Goal: Navigation & Orientation: Find specific page/section

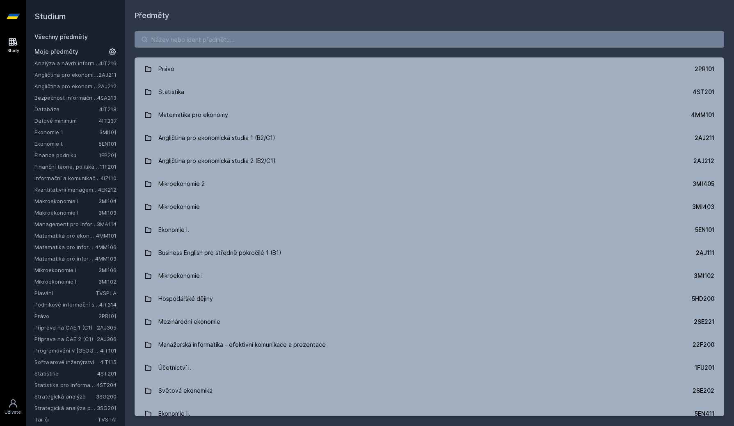
click at [76, 374] on link "Statistika" at bounding box center [65, 373] width 63 height 8
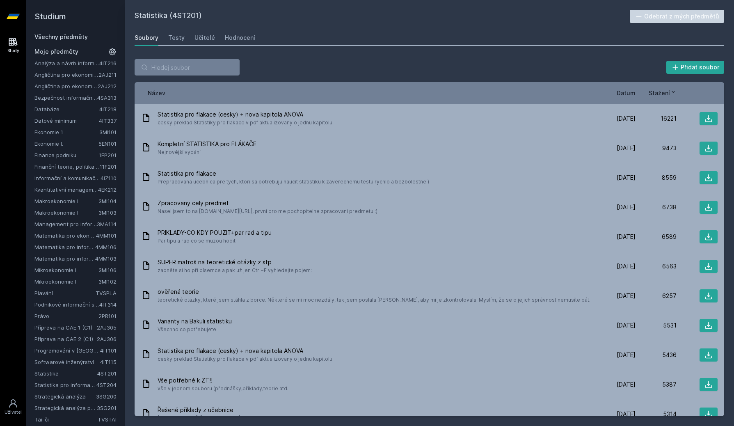
click at [72, 358] on link "Softwarové inženýrství" at bounding box center [67, 362] width 66 height 8
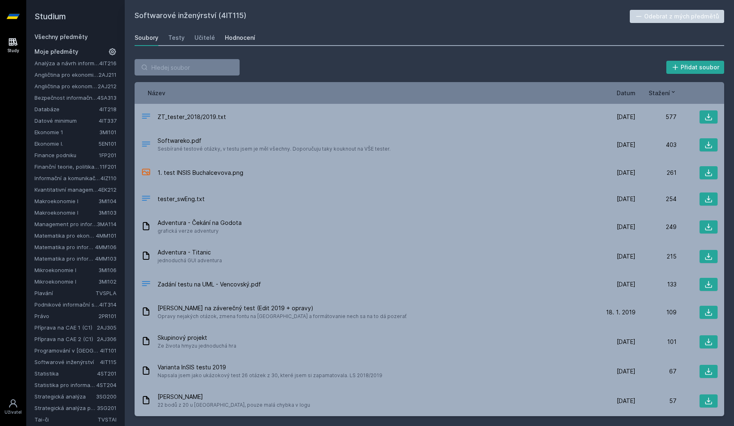
click at [239, 36] on div "Hodnocení" at bounding box center [240, 38] width 30 height 8
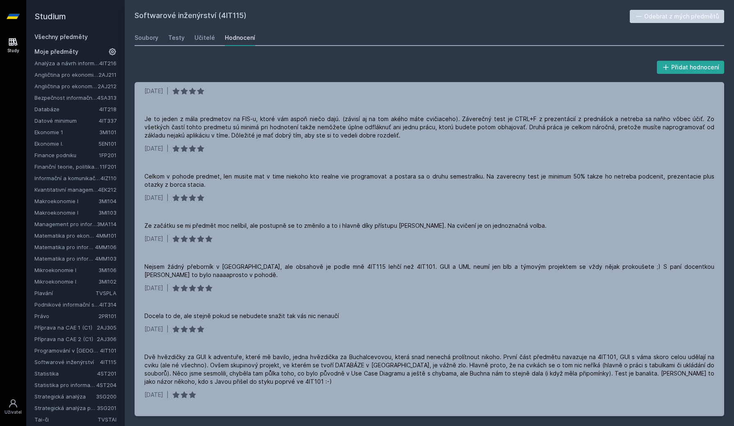
scroll to position [226, 0]
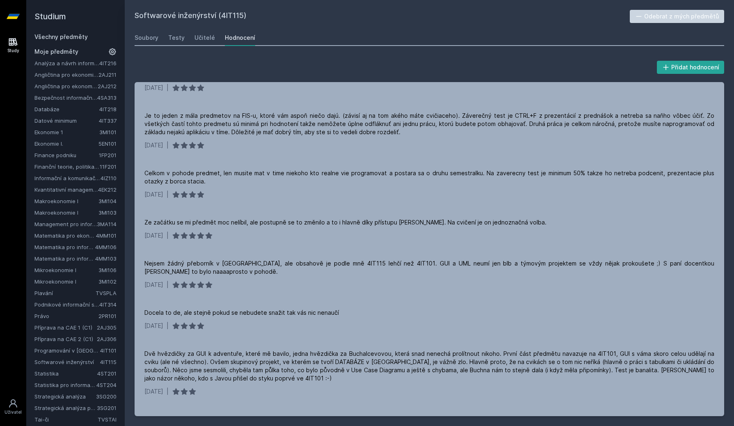
click at [47, 370] on link "Statistika" at bounding box center [65, 373] width 63 height 8
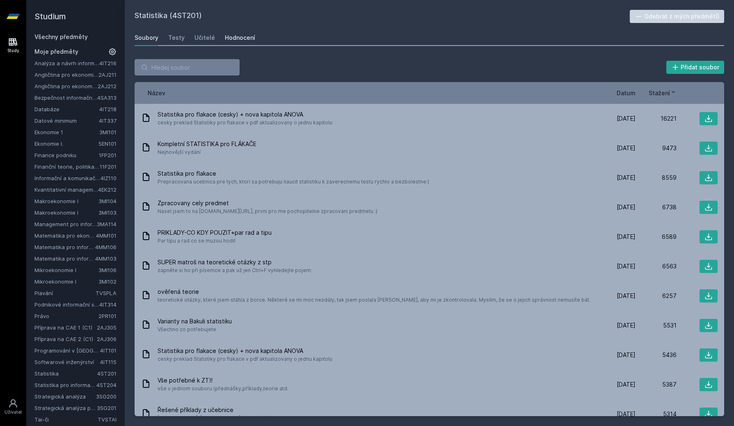
click at [229, 38] on div "Hodnocení" at bounding box center [240, 38] width 30 height 8
